Goal: Task Accomplishment & Management: Complete application form

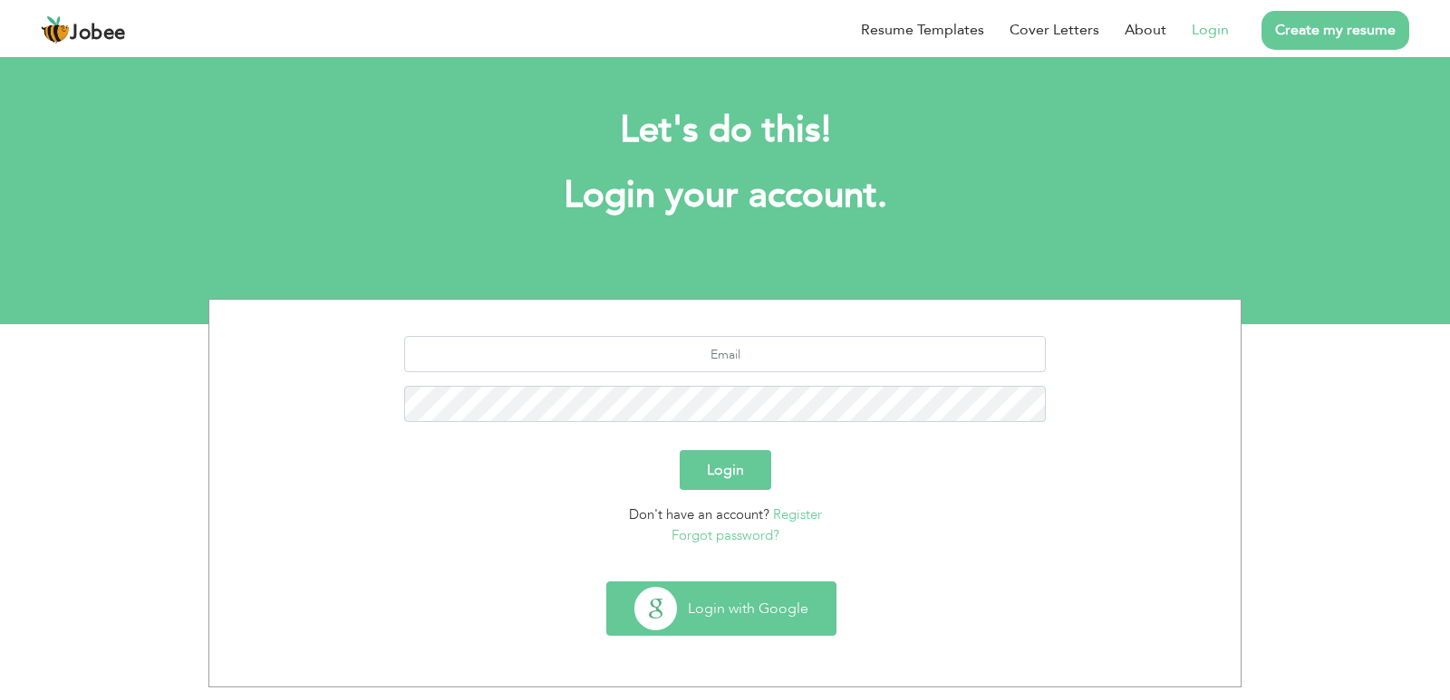
click at [666, 618] on button "Login with Google" at bounding box center [721, 609] width 228 height 53
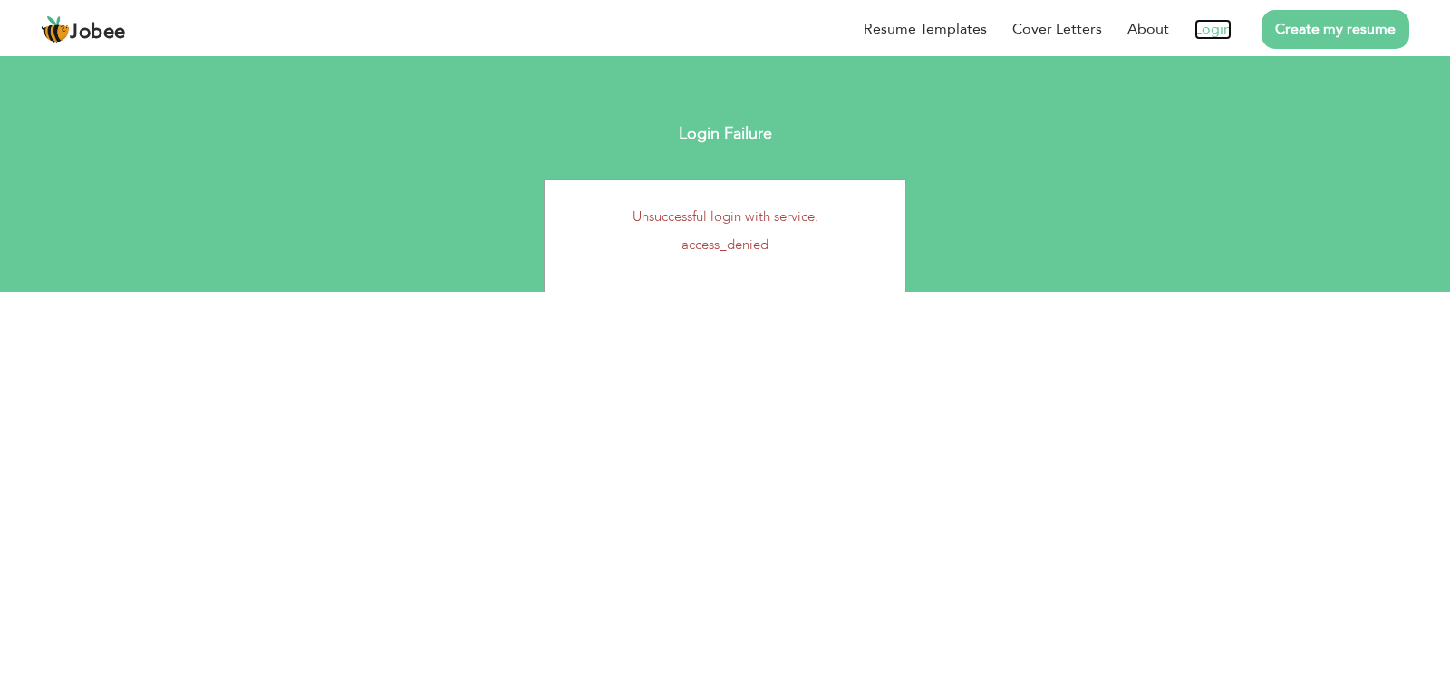
click at [1205, 34] on link "Login" at bounding box center [1212, 29] width 37 height 21
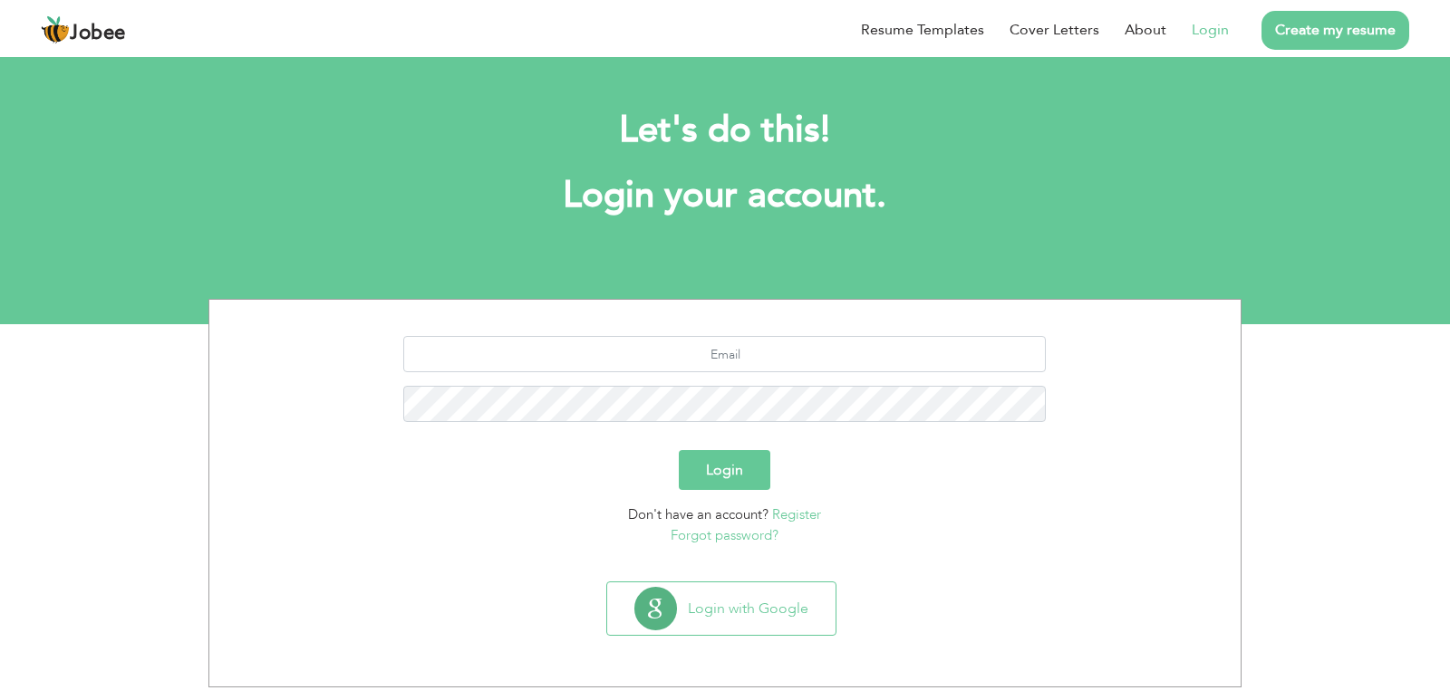
click at [477, 322] on section "Login Don't have an account? Register Forgot password?" at bounding box center [725, 437] width 1004 height 275
click at [703, 607] on button "Login with Google" at bounding box center [721, 609] width 228 height 53
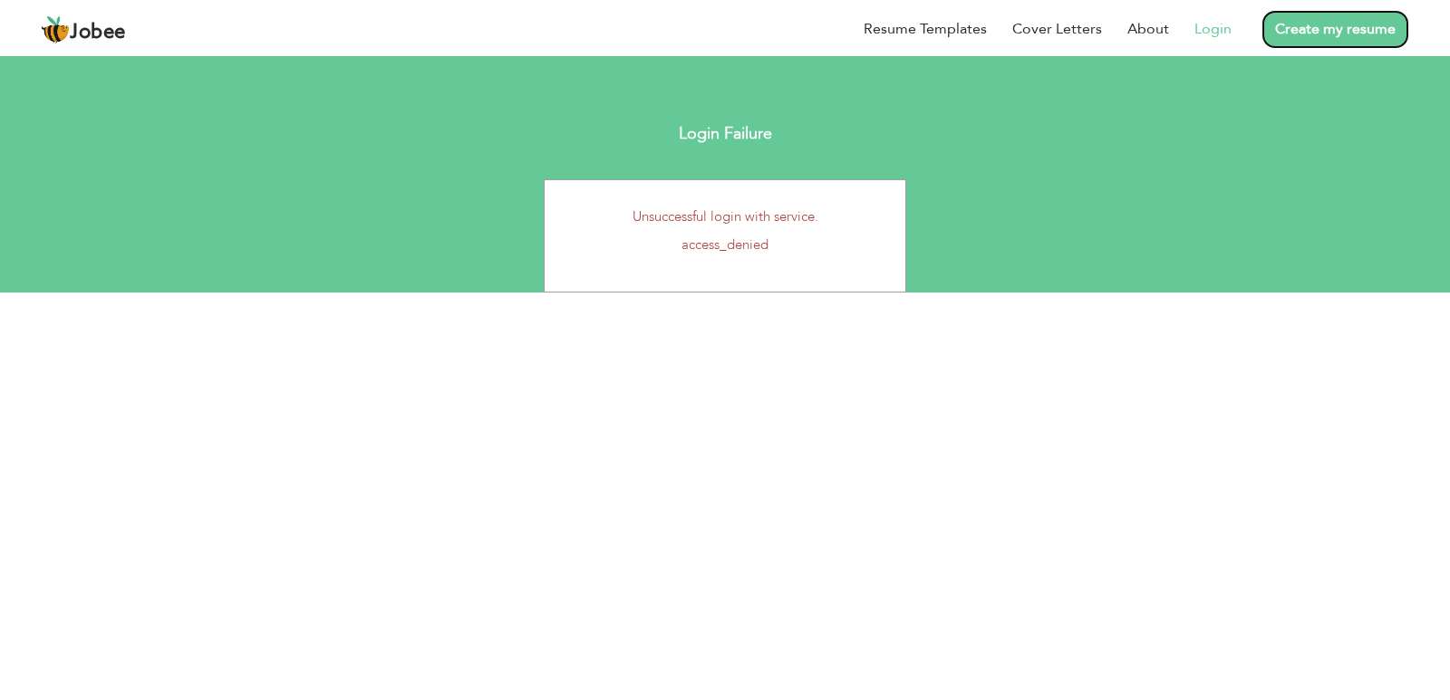
click at [1296, 32] on link "Create my resume" at bounding box center [1335, 29] width 148 height 39
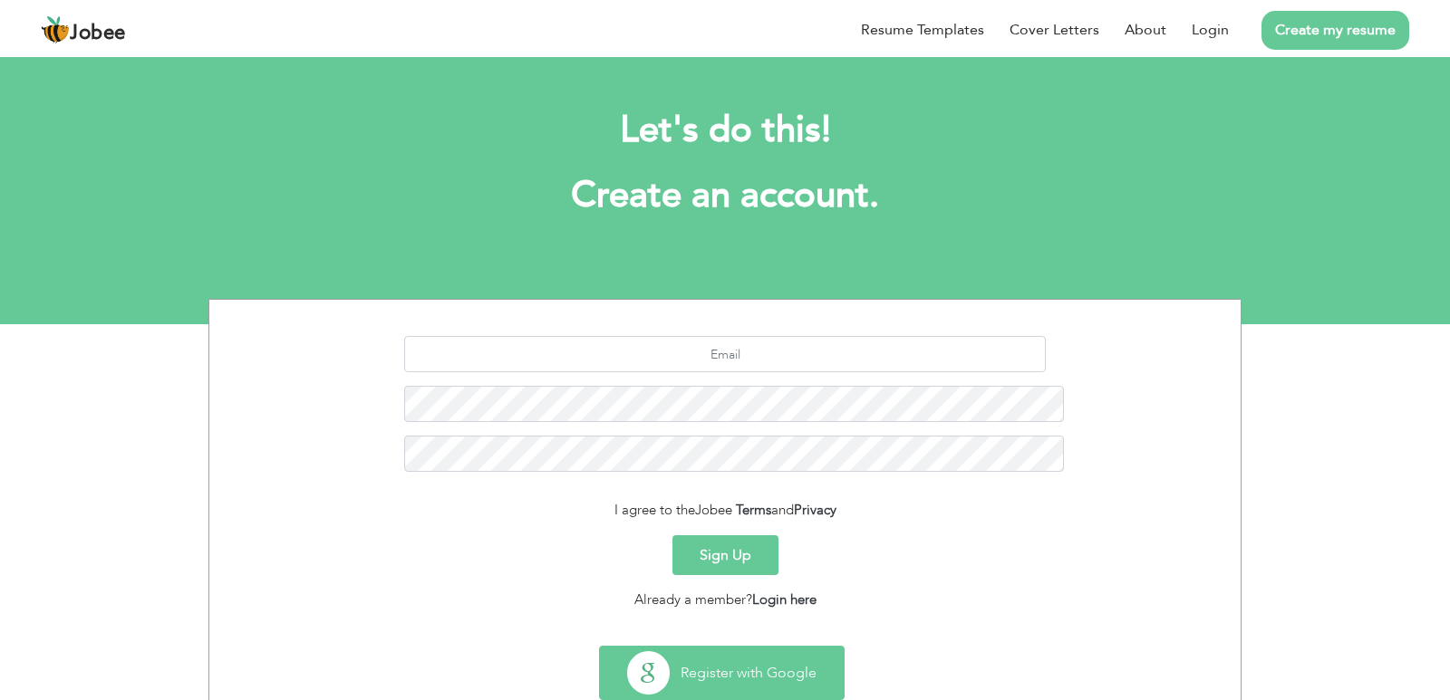
click at [696, 647] on button "Register with Google" at bounding box center [722, 673] width 244 height 53
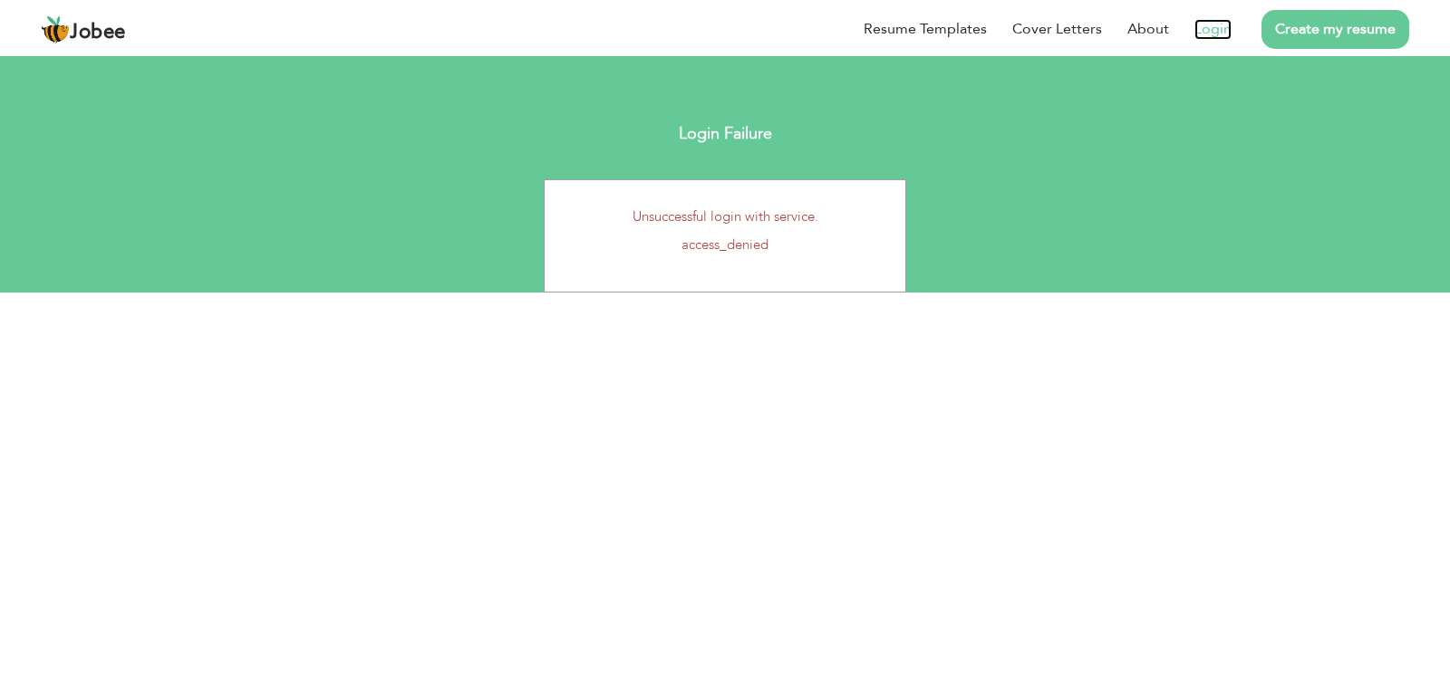
click at [1208, 29] on link "Login" at bounding box center [1212, 29] width 37 height 21
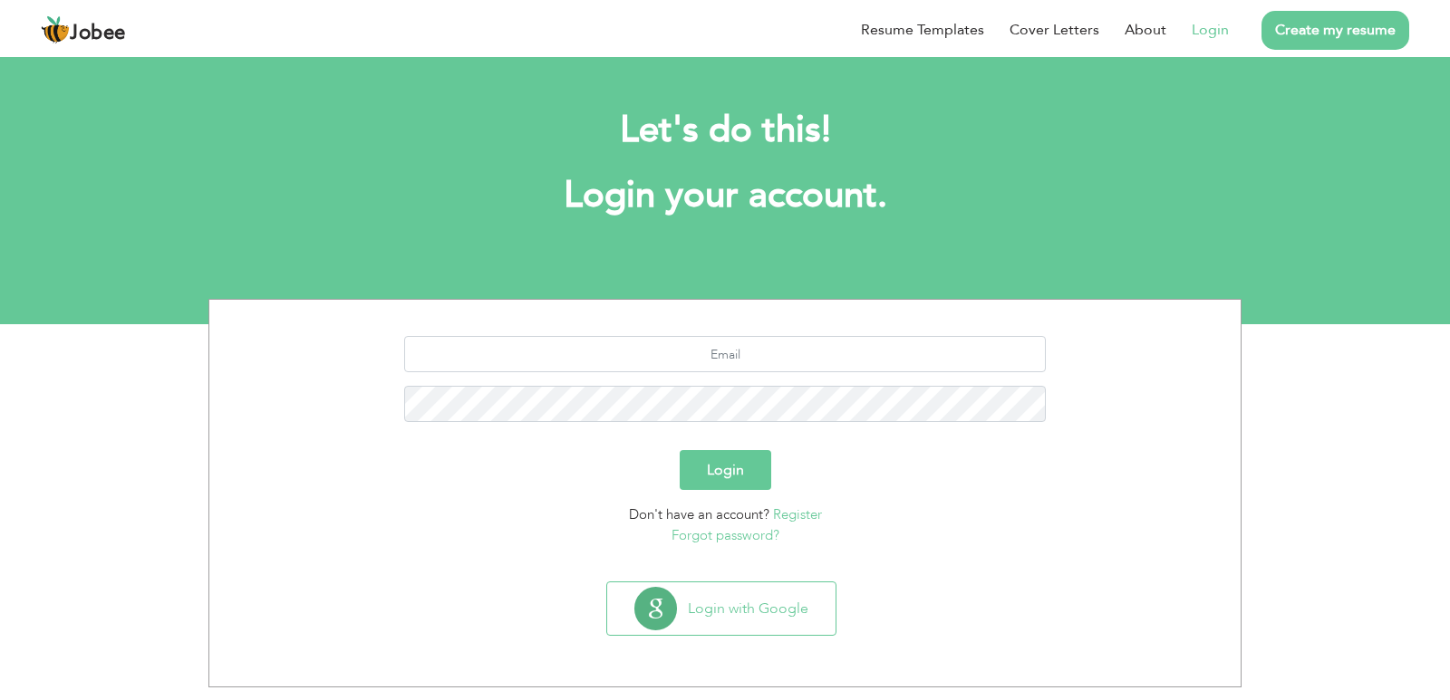
click at [790, 514] on link "Register" at bounding box center [797, 515] width 49 height 18
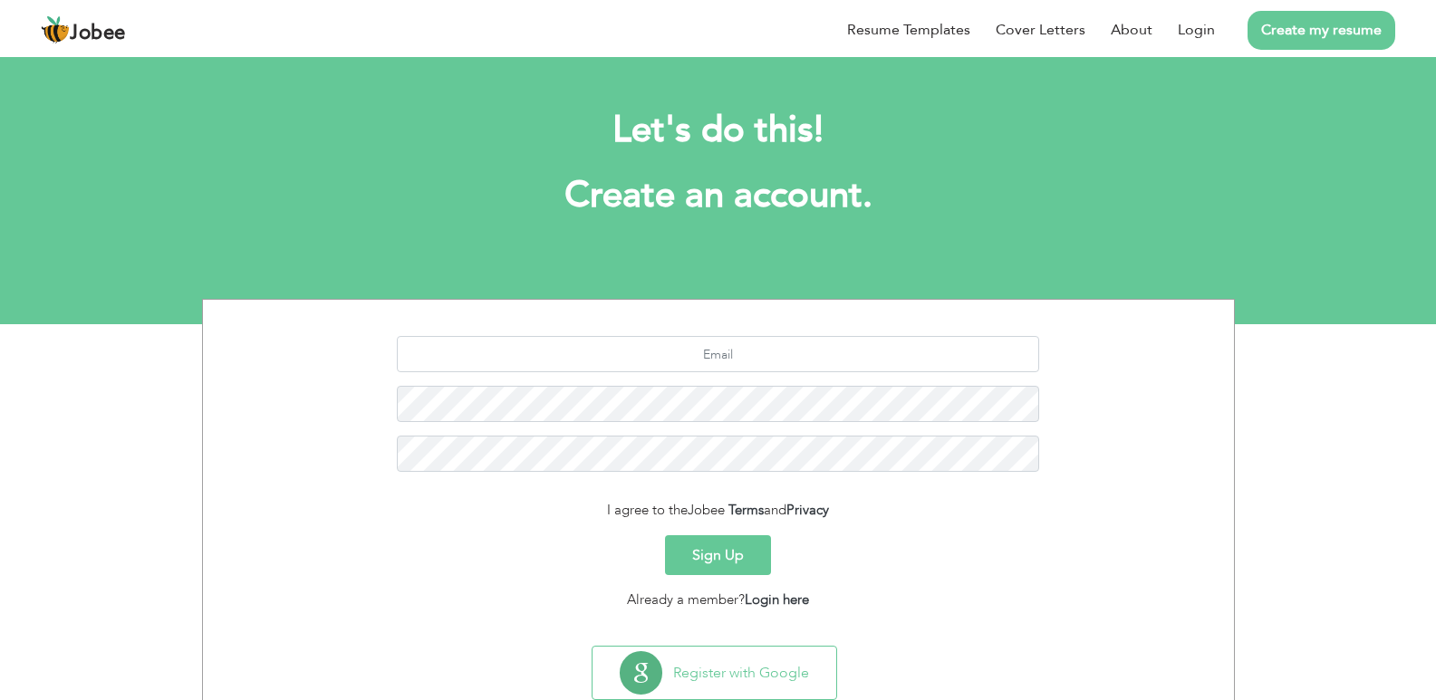
scroll to position [52, 0]
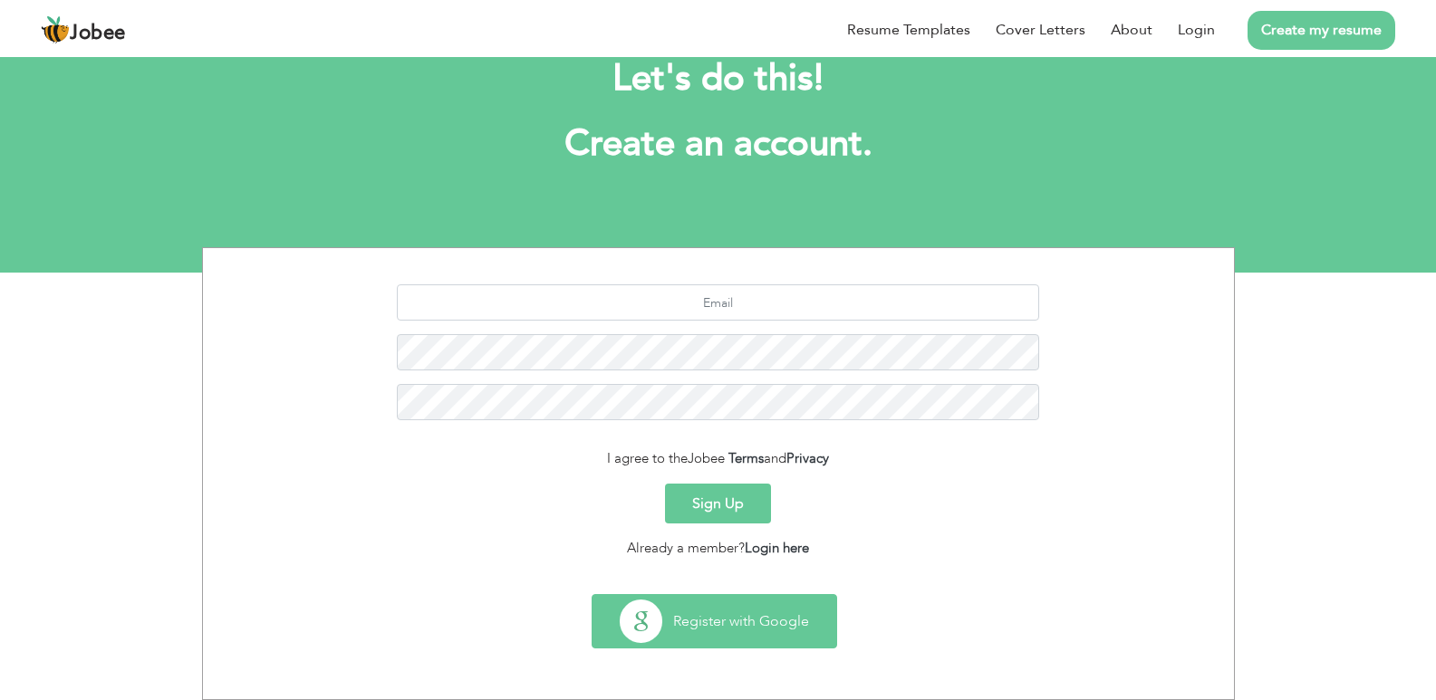
click at [709, 614] on button "Register with Google" at bounding box center [715, 621] width 244 height 53
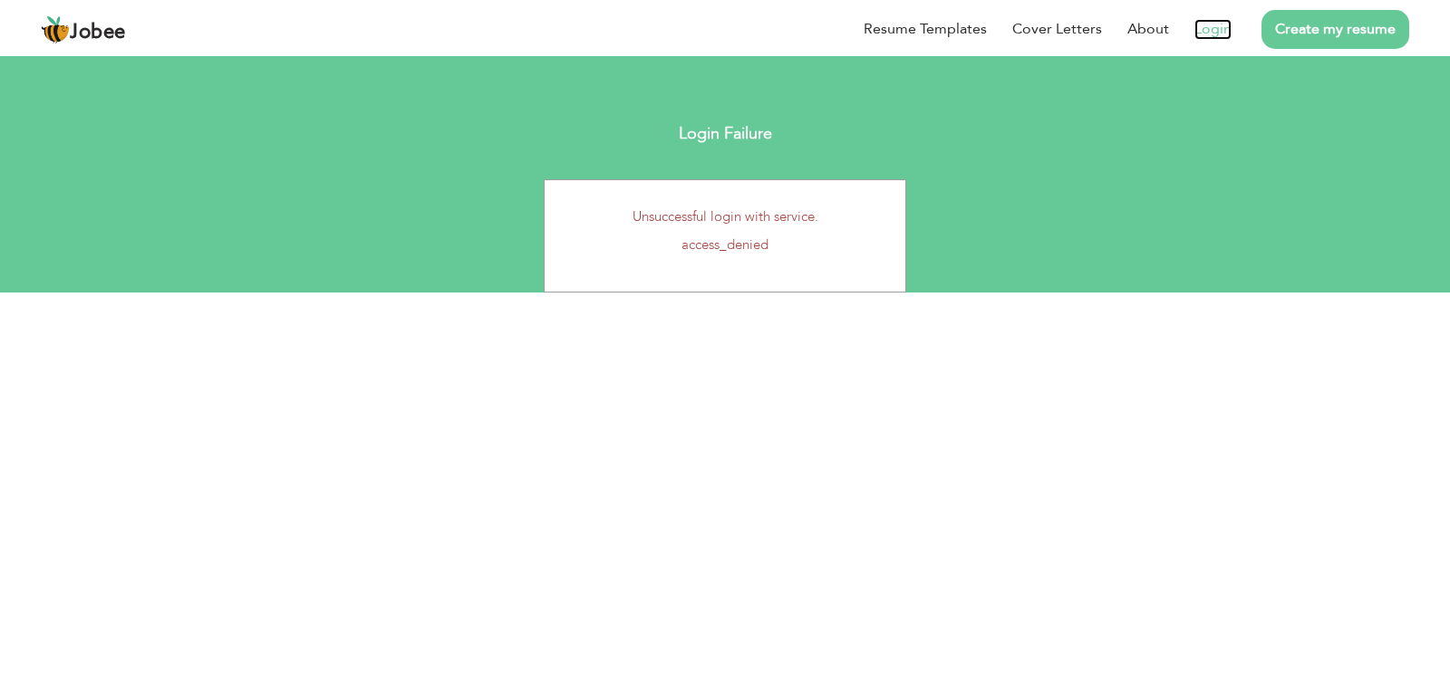
click at [1201, 30] on link "Login" at bounding box center [1212, 29] width 37 height 21
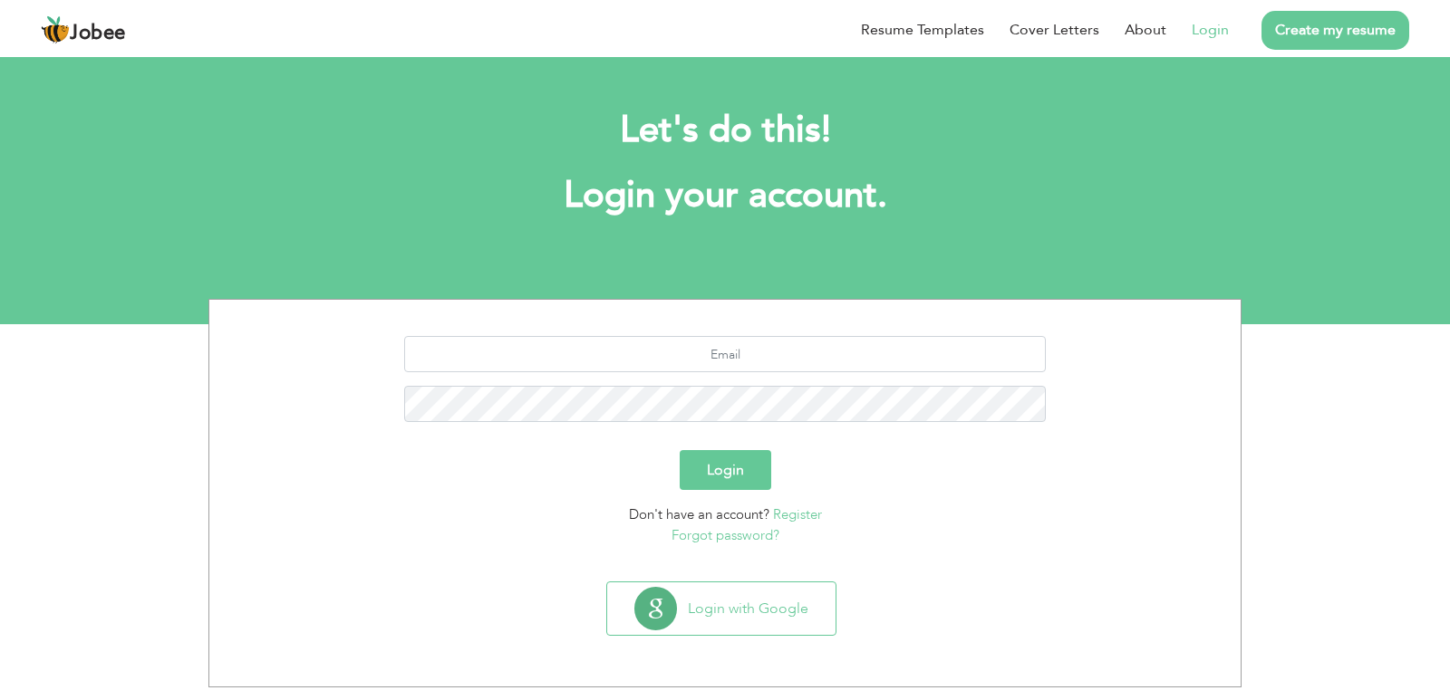
click at [1252, 236] on div "Let's do this! Login your account." at bounding box center [725, 172] width 1450 height 167
